Goal: Task Accomplishment & Management: Use online tool/utility

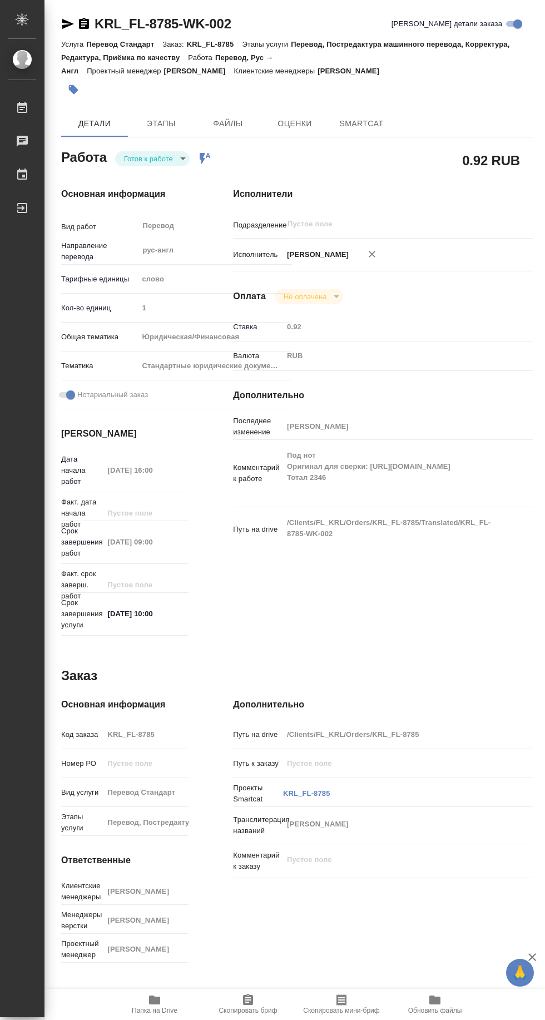
type textarea "x"
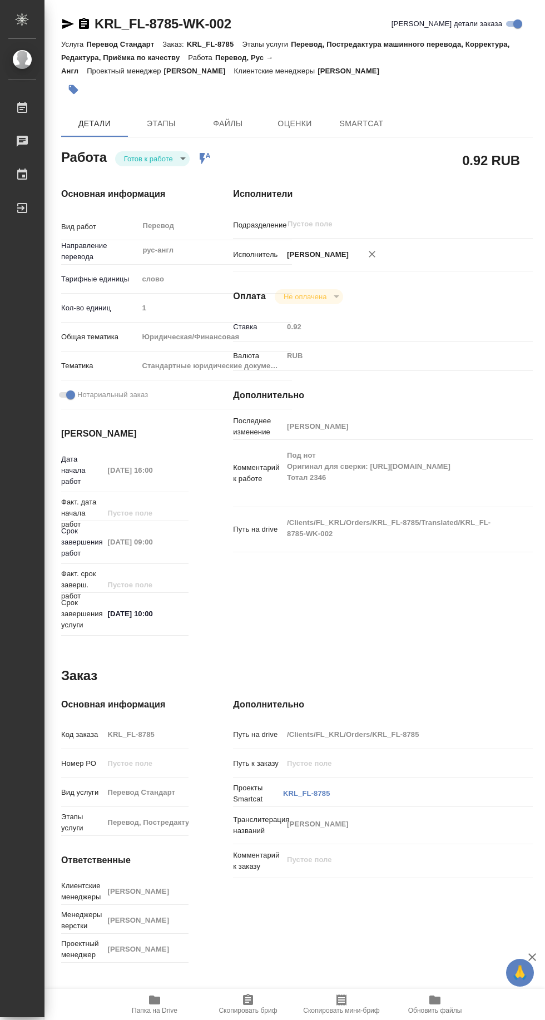
type textarea "x"
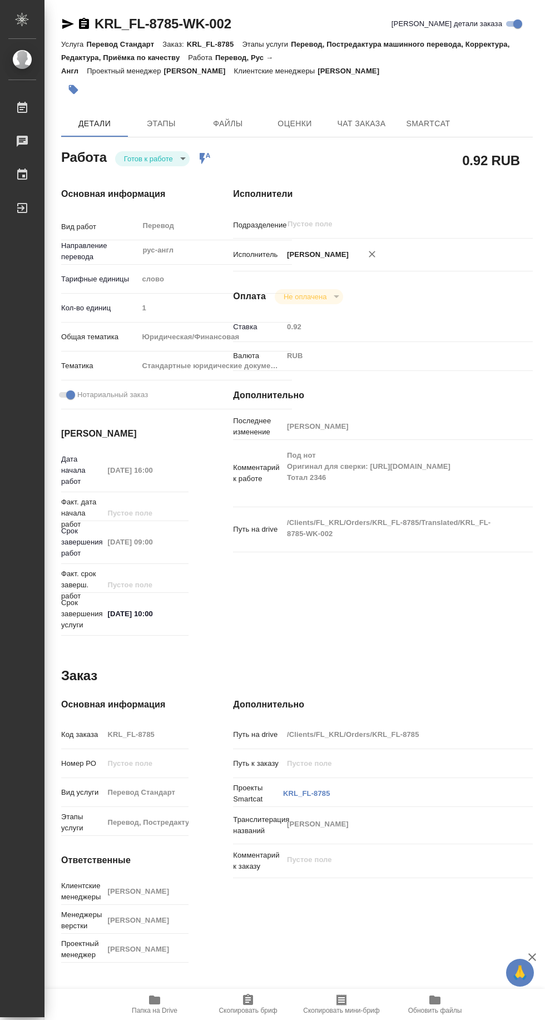
type textarea "x"
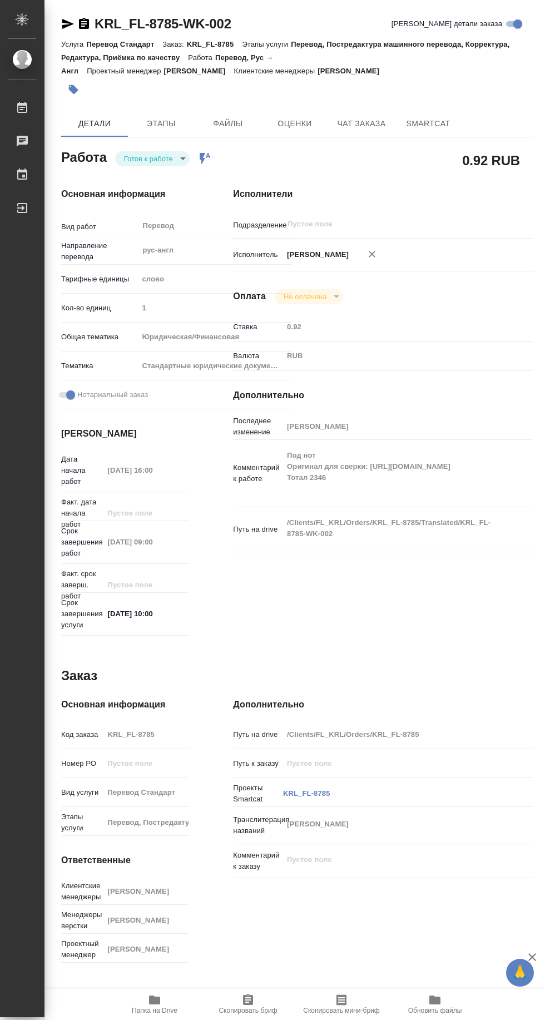
type textarea "x"
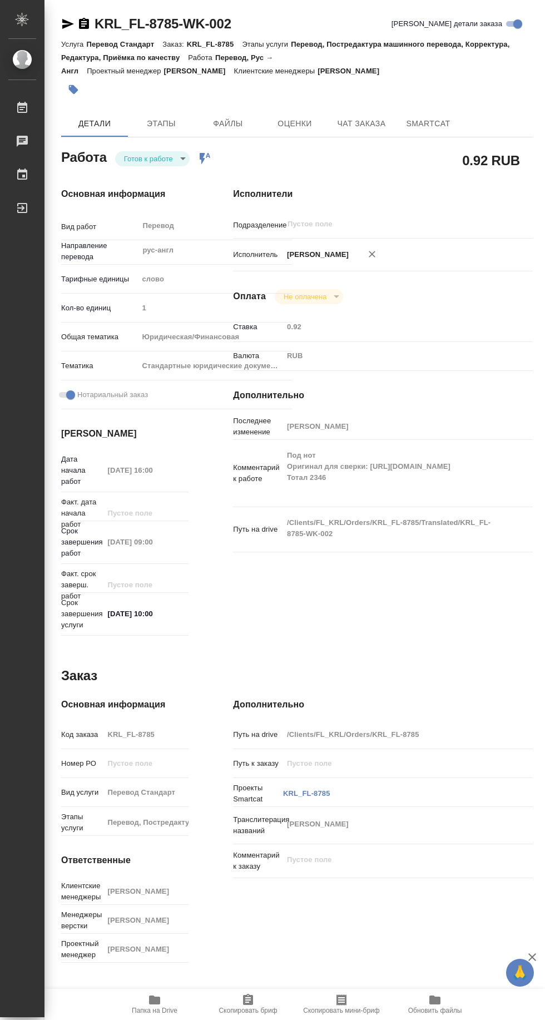
type textarea "x"
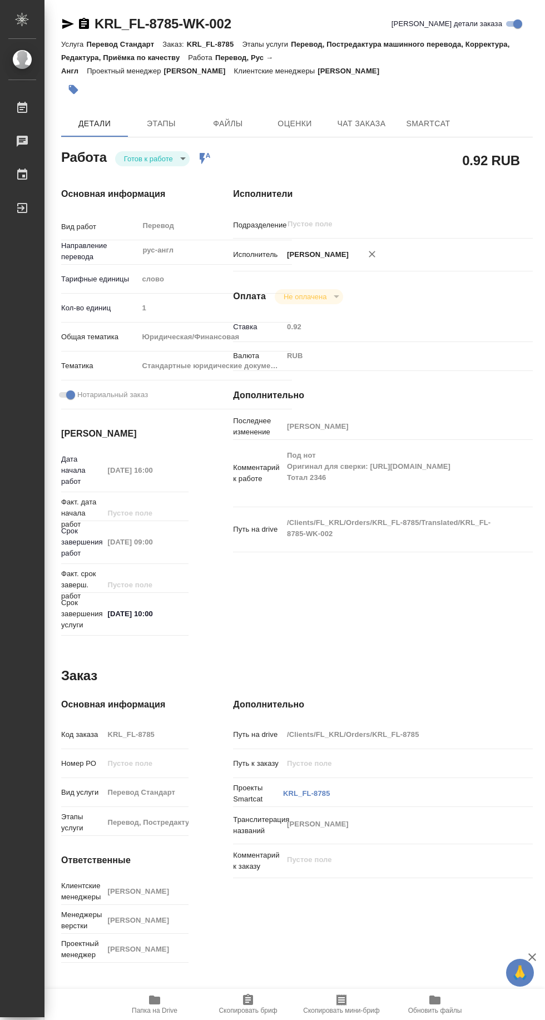
type textarea "x"
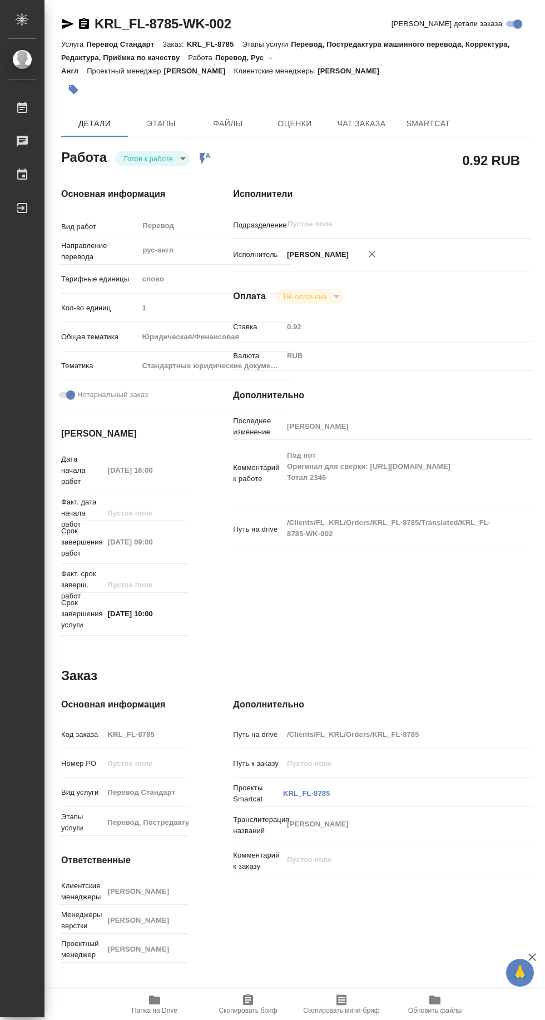
click at [63, 18] on icon "button" at bounding box center [67, 23] width 13 height 13
